Goal: Task Accomplishment & Management: Use online tool/utility

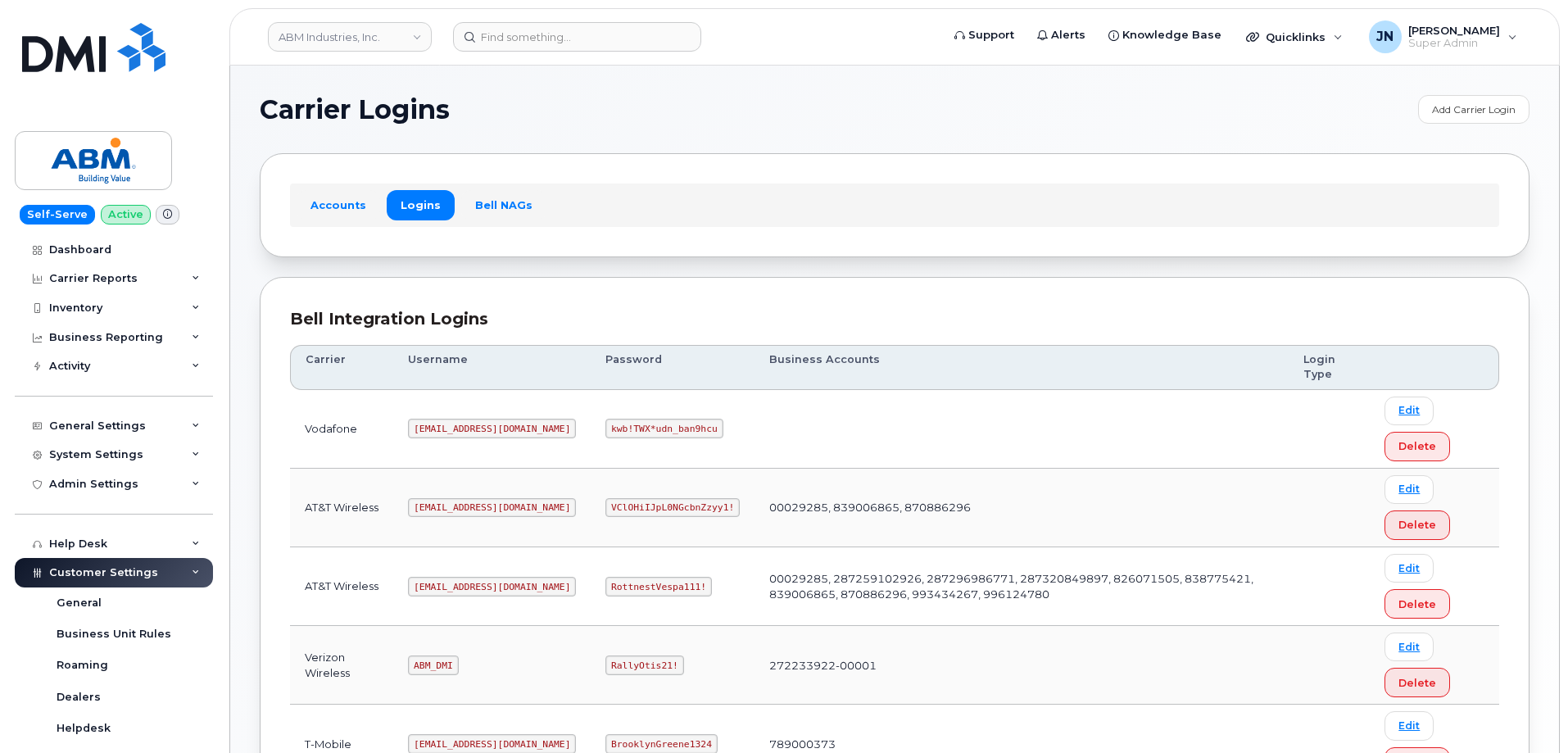
scroll to position [250, 0]
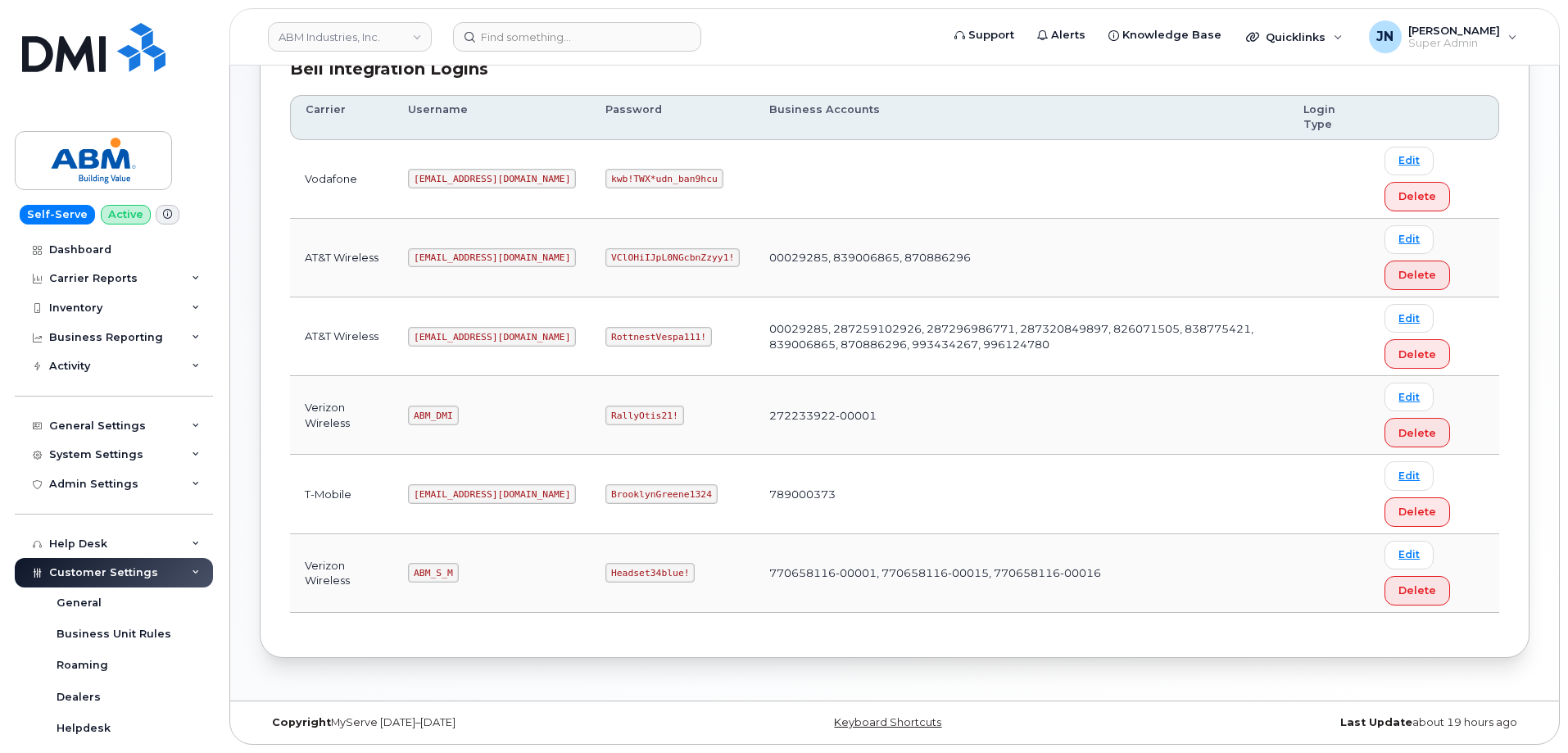
click at [442, 573] on code "ABM_S_M" at bounding box center [433, 573] width 50 height 20
copy code "ABM_S_M"
click at [605, 568] on code "Headset34blue!" at bounding box center [650, 573] width 90 height 20
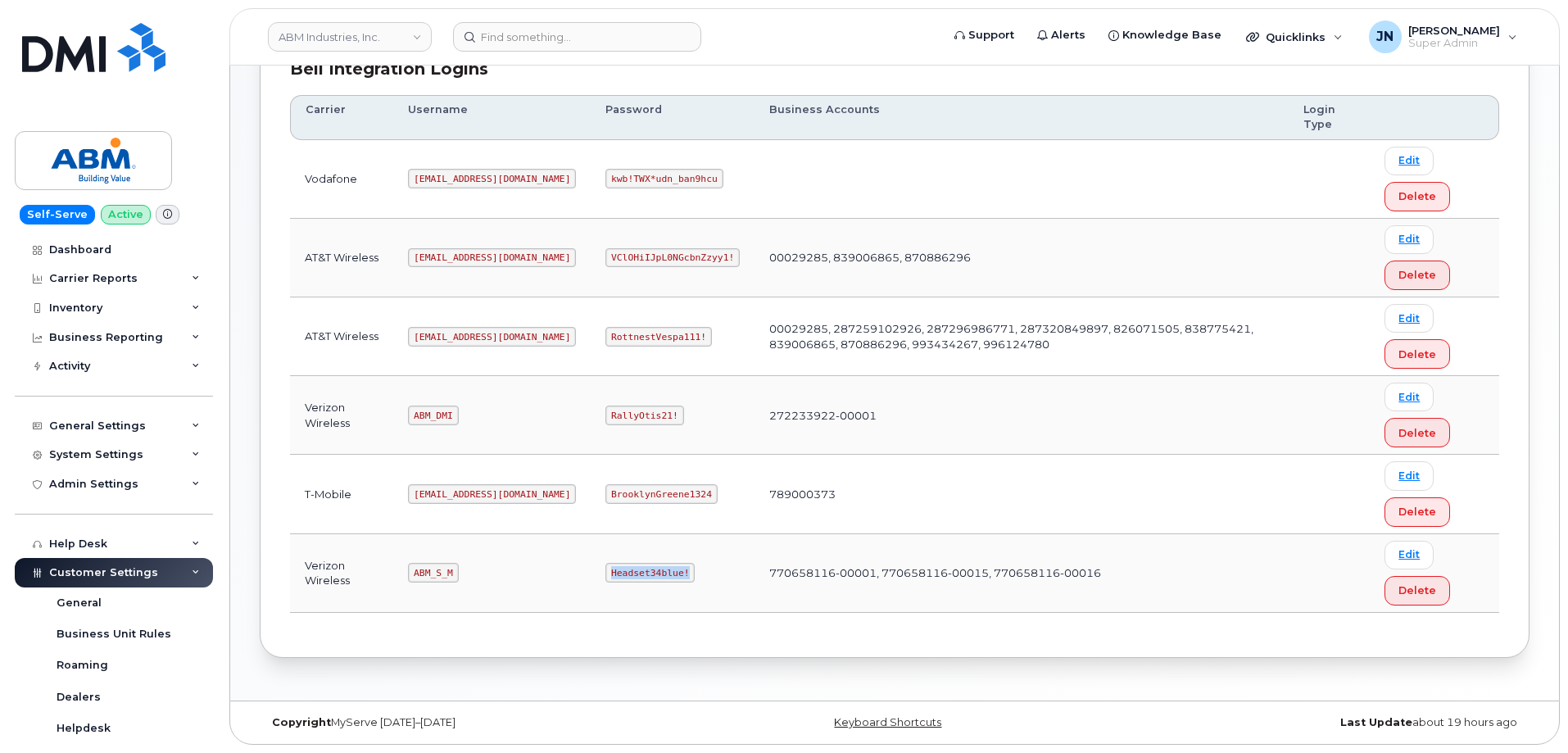
click at [605, 569] on code "Headset34blue!" at bounding box center [650, 573] width 90 height 20
copy code "Headset34blue!"
click at [434, 417] on code "ABM_DMI" at bounding box center [433, 416] width 50 height 20
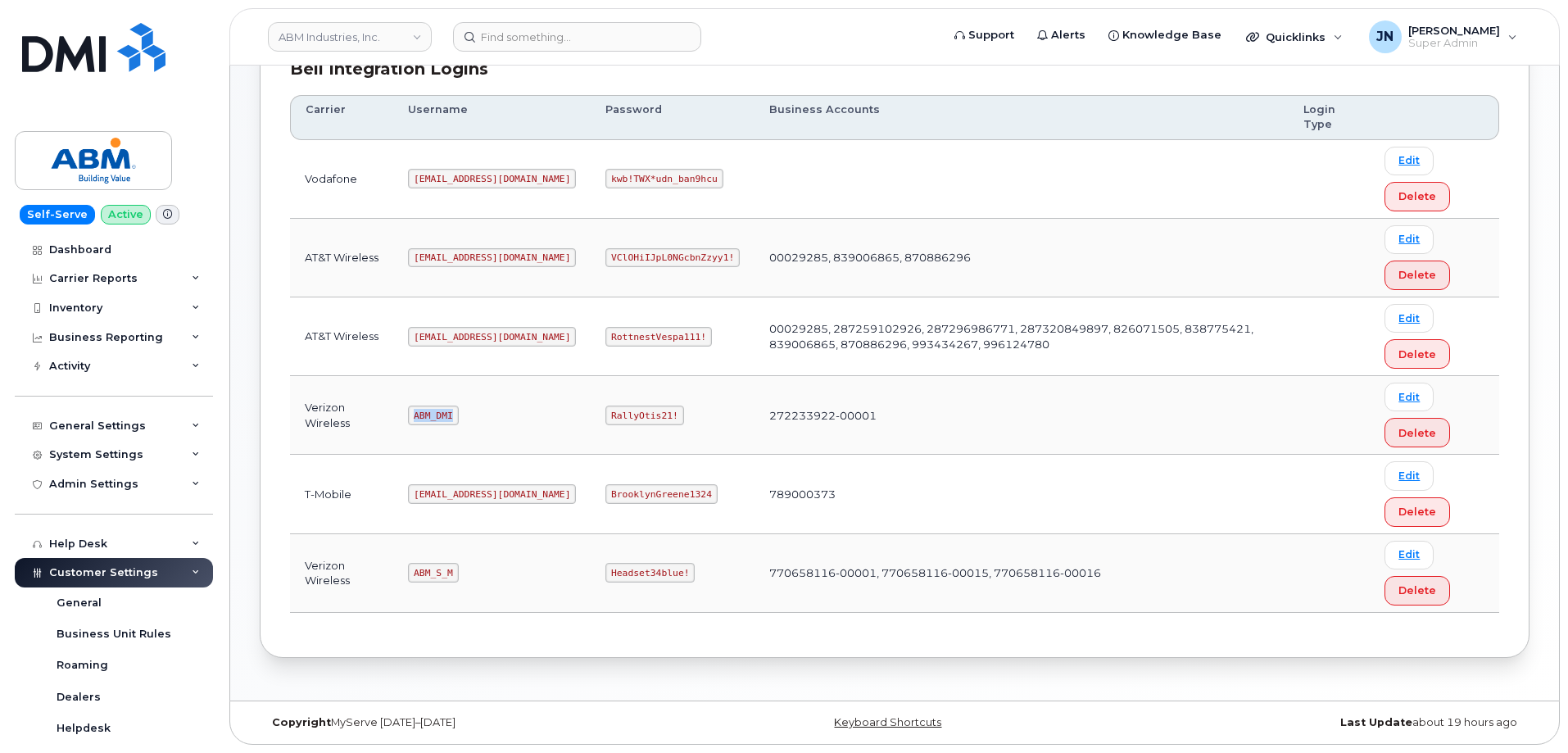
copy code "ABM_DMI"
click at [605, 410] on code "RallyOtis21!" at bounding box center [644, 416] width 78 height 20
copy code "RallyOtis21!"
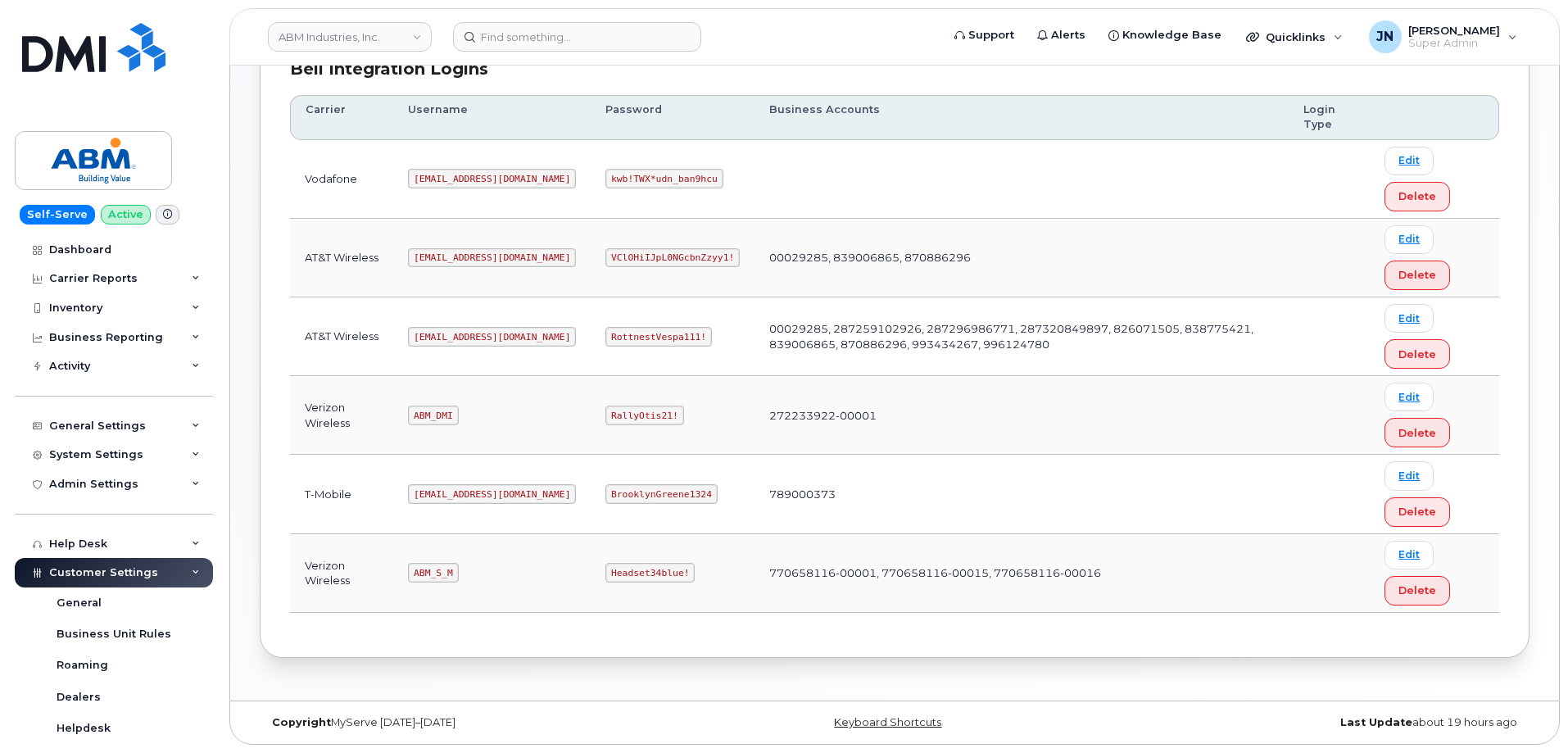
click at [605, 331] on code "RottnestVespa111!" at bounding box center [658, 337] width 107 height 20
copy code "RottnestVespa111"
click at [605, 333] on code "RottnestVespa111!" at bounding box center [658, 337] width 107 height 20
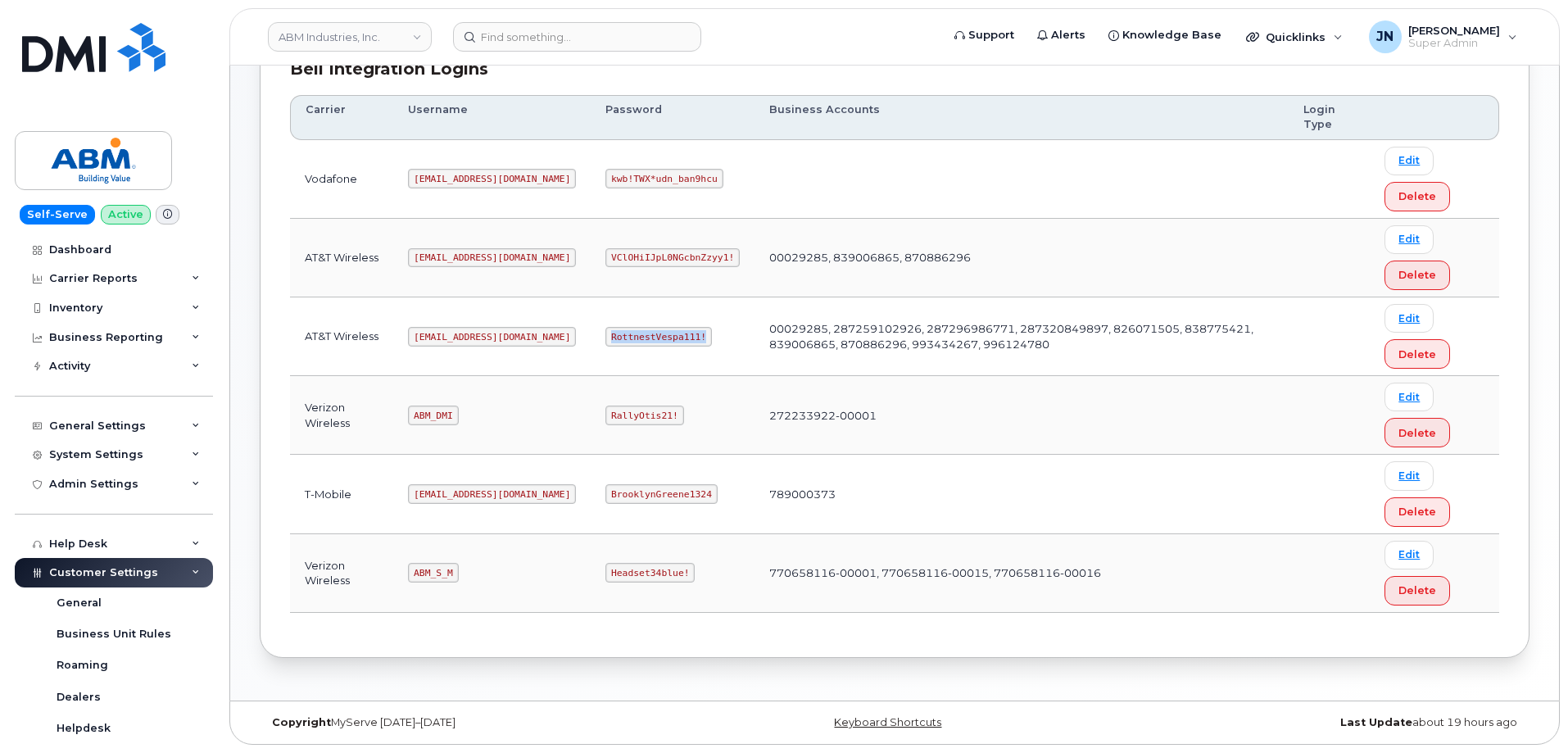
click at [605, 333] on code "RottnestVespa111!" at bounding box center [658, 337] width 107 height 20
click at [446, 336] on code "[EMAIL_ADDRESS][DOMAIN_NAME]" at bounding box center [491, 337] width 167 height 20
copy code "[EMAIL_ADDRESS][DOMAIN_NAME]"
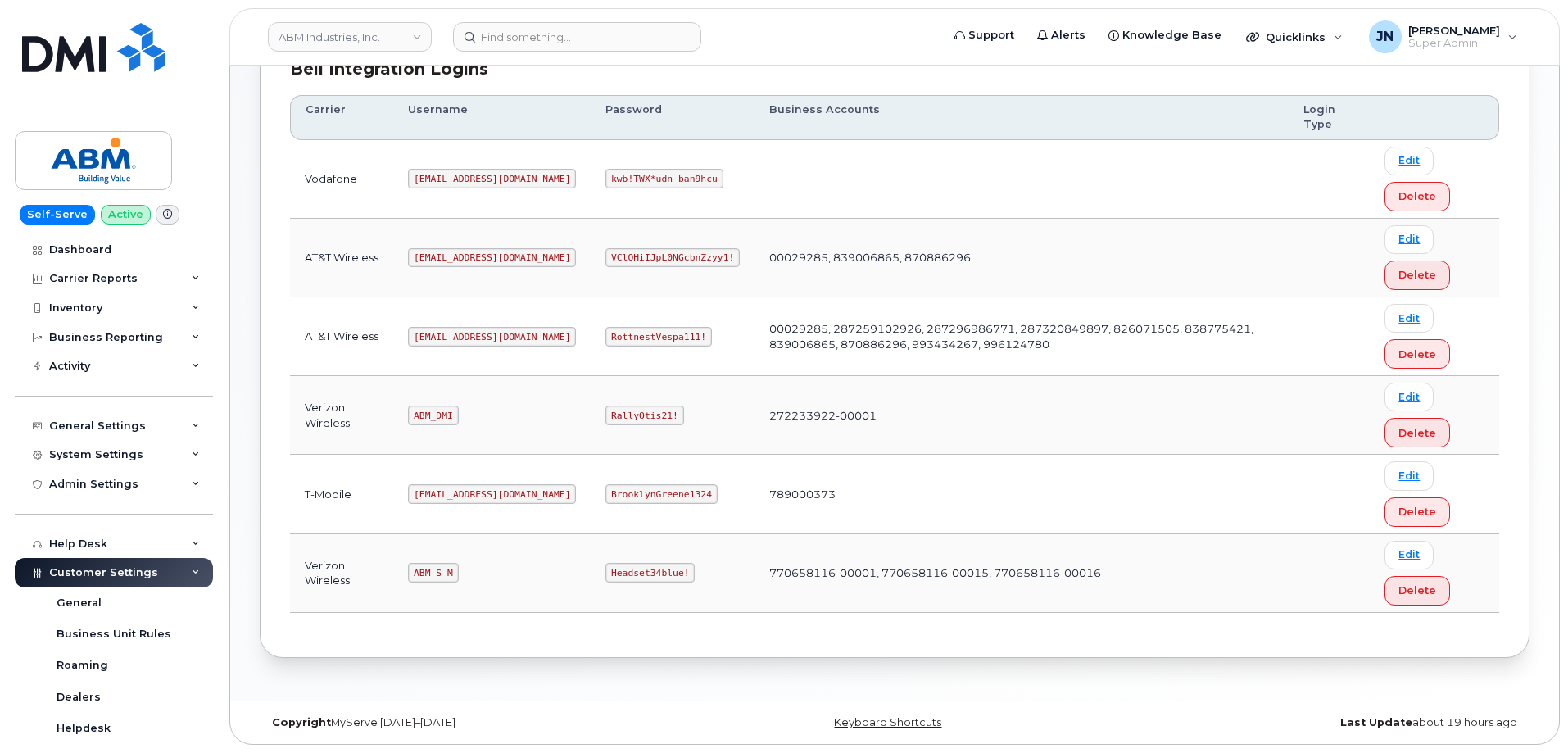
click at [605, 335] on code "RottnestVespa111!" at bounding box center [658, 337] width 107 height 20
copy code "RottnestVespa111!"
